Goal: Information Seeking & Learning: Learn about a topic

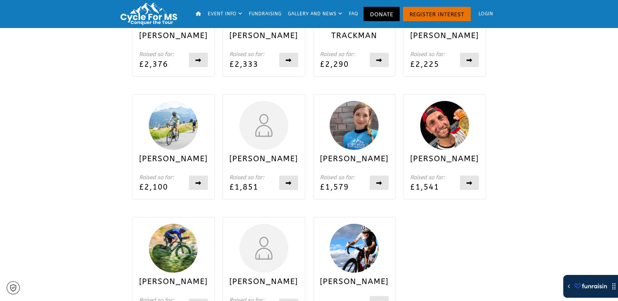
scroll to position [814, 0]
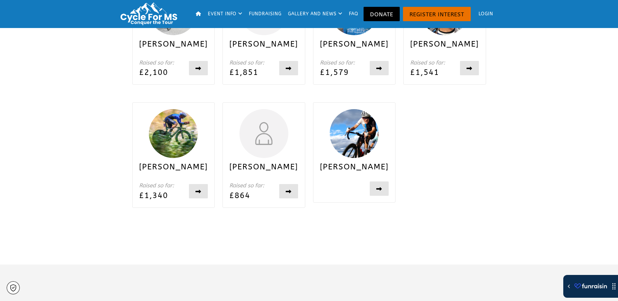
click at [265, 137] on img at bounding box center [263, 133] width 49 height 49
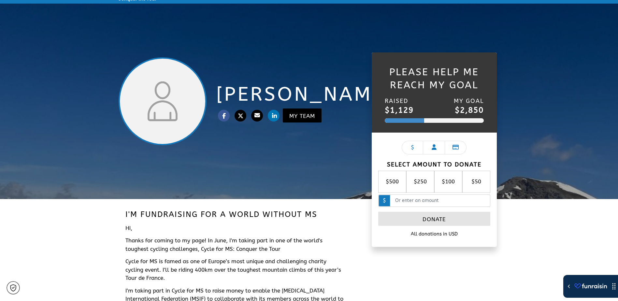
scroll to position [33, 0]
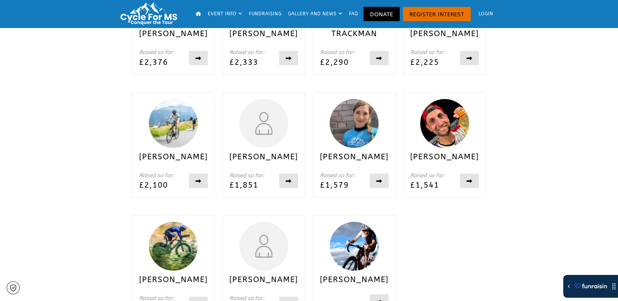
scroll to position [680, 0]
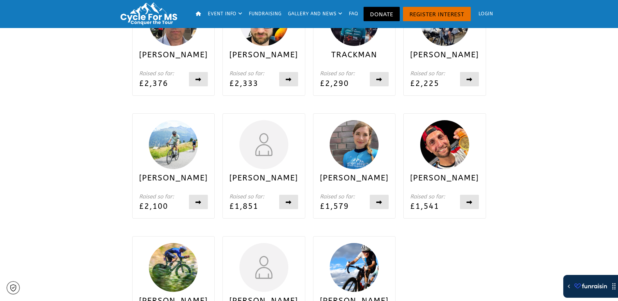
click at [360, 145] on img at bounding box center [353, 144] width 49 height 49
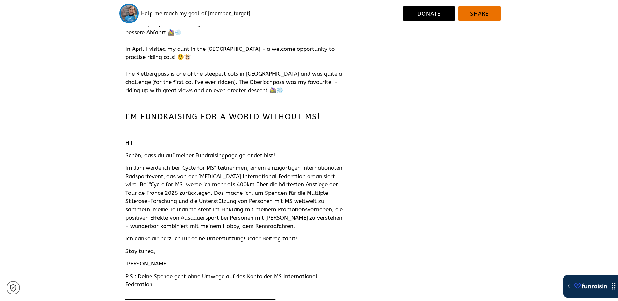
scroll to position [553, 0]
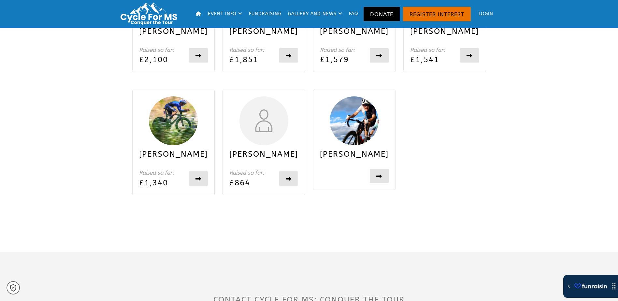
scroll to position [799, 0]
